Goal: Find specific page/section: Find specific page/section

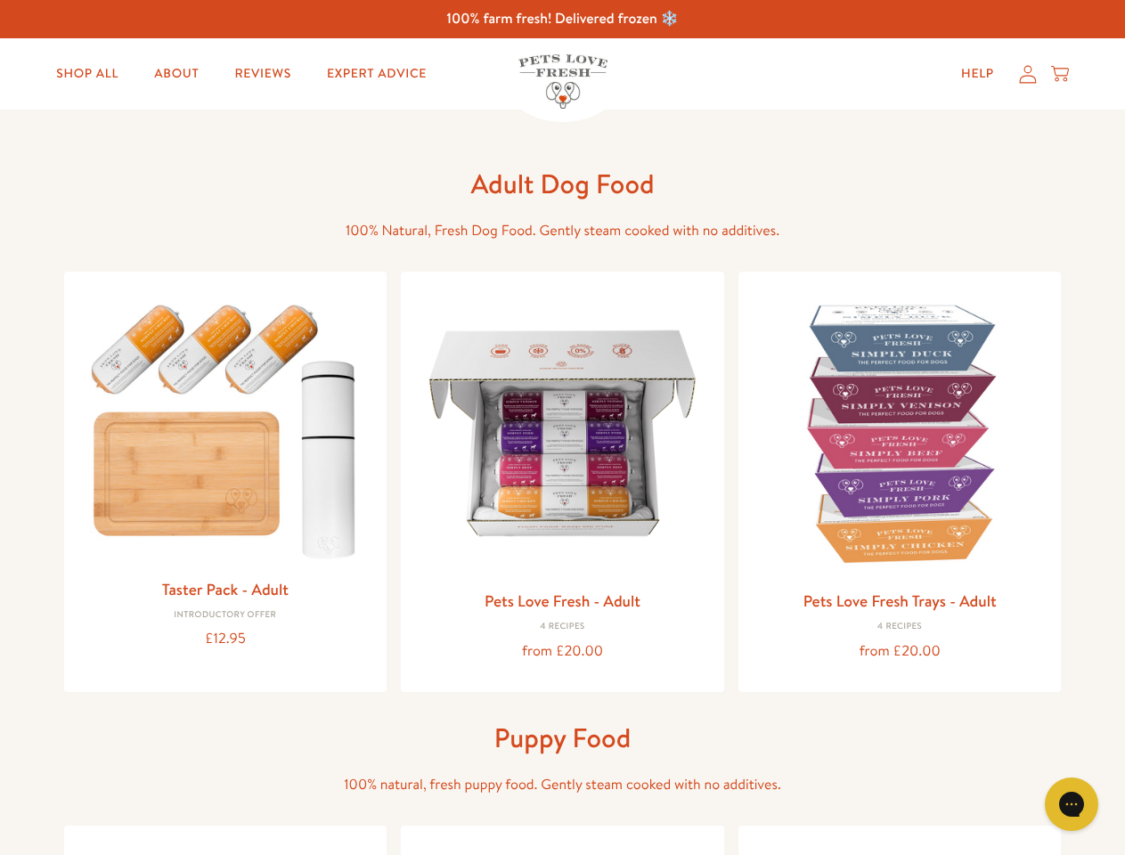
click at [1072, 805] on icon "Open gorgias live chat" at bounding box center [1071, 804] width 17 height 17
